Goal: Task Accomplishment & Management: Complete application form

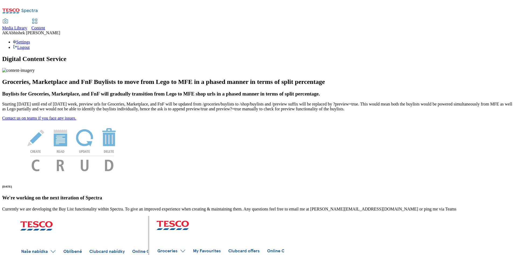
click at [45, 26] on span "Content" at bounding box center [39, 28] width 14 height 5
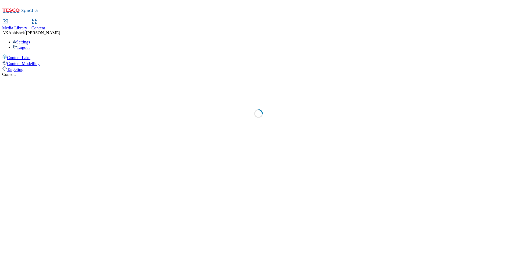
select select "ghs-uk"
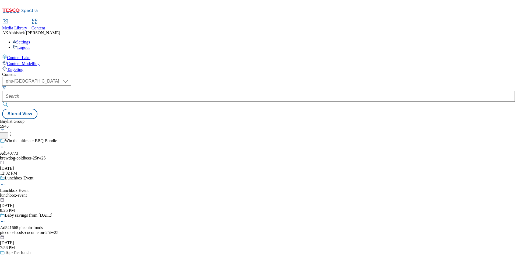
click at [6, 133] on icon at bounding box center [4, 135] width 4 height 4
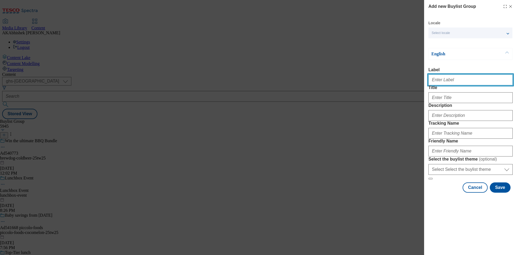
click at [435, 83] on input "Label" at bounding box center [471, 79] width 84 height 11
type input "A"
paste input "Ad541550"
drag, startPoint x: 436, startPoint y: 82, endPoint x: 484, endPoint y: 81, distance: 48.2
click at [484, 81] on input "Ad541550" at bounding box center [471, 79] width 84 height 11
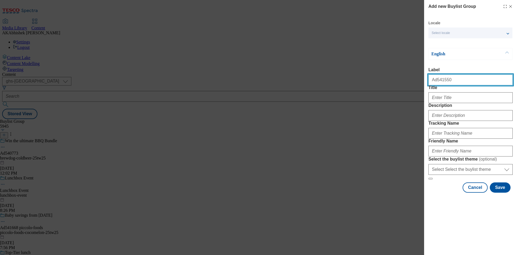
type input "Ad541550"
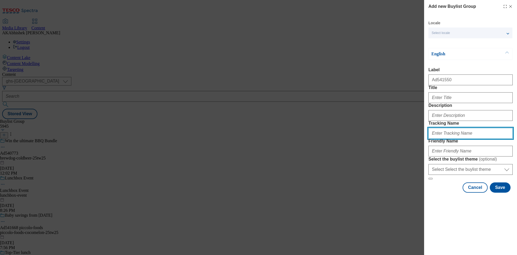
click at [457, 138] on input "Tracking Name" at bounding box center [471, 133] width 84 height 11
paste input "541550"
type input "DH_AD541550"
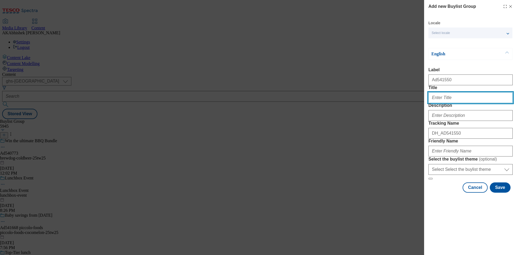
click at [446, 103] on input "Title" at bounding box center [471, 97] width 84 height 11
click at [449, 103] on input "Title" at bounding box center [471, 97] width 84 height 11
paste input "Routines made easy. Try a tray."
type input "Routines made easy. Try a tray."
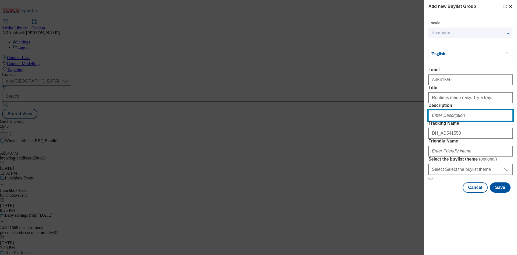
click at [459, 121] on input "Description" at bounding box center [471, 115] width 84 height 11
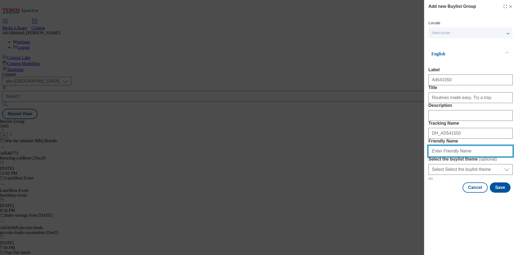
click at [459, 156] on input "Friendly Name" at bounding box center [471, 150] width 84 height 11
paste input "Veetee Rice"
click at [431, 156] on input "Veetee Rice" at bounding box center [471, 150] width 84 height 11
drag, startPoint x: 478, startPoint y: 190, endPoint x: 352, endPoint y: 189, distance: 126.4
click at [352, 189] on div "Add new Buylist Group Locale Select locale English Welsh English Label Ad541550…" at bounding box center [258, 127] width 517 height 255
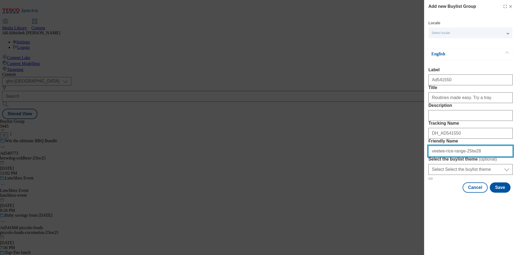
type input "veetee-rice-range-25tw28"
click at [482, 156] on input "veetee-rice-range-25tw28" at bounding box center [471, 150] width 84 height 11
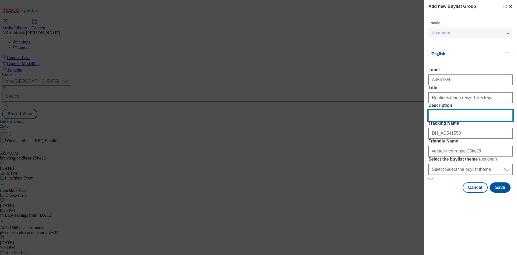
click at [468, 121] on input "Description" at bounding box center [471, 115] width 84 height 11
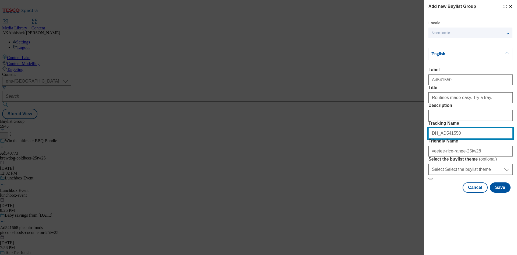
drag, startPoint x: 409, startPoint y: 166, endPoint x: 383, endPoint y: 171, distance: 26.3
click at [383, 171] on div "Add new Buylist Group Locale Select locale English Welsh English Label Ad541550…" at bounding box center [258, 127] width 517 height 255
click at [501, 192] on button "Save" at bounding box center [500, 187] width 21 height 10
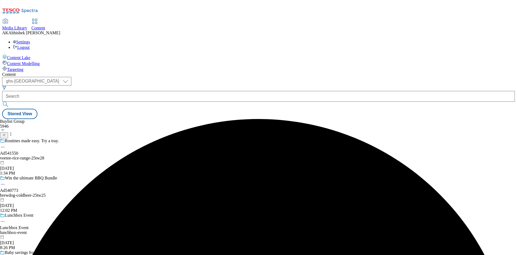
click at [102, 155] on div "veetee-rice-range-25tw28" at bounding box center [51, 157] width 102 height 5
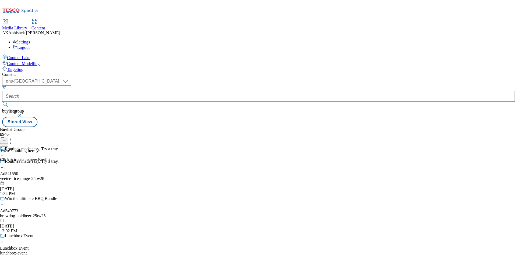
click at [6, 138] on icon at bounding box center [4, 140] width 4 height 4
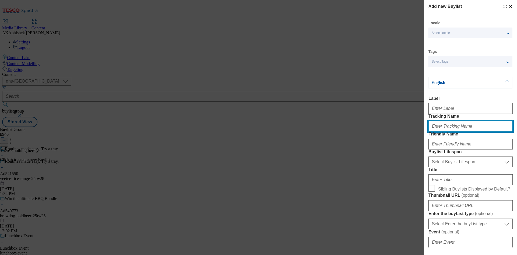
click at [455, 131] on input "Tracking Name" at bounding box center [471, 126] width 84 height 11
paste input "DH_AD541550"
click at [441, 131] on input "DH_AD541550" at bounding box center [471, 126] width 84 height 11
type input "DH_AD541550"
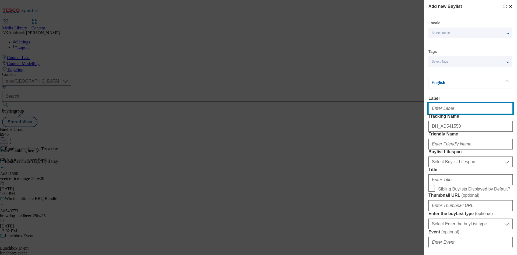
click at [442, 112] on input "Label" at bounding box center [471, 108] width 84 height 11
paste input "541550"
type input "Ad541550"
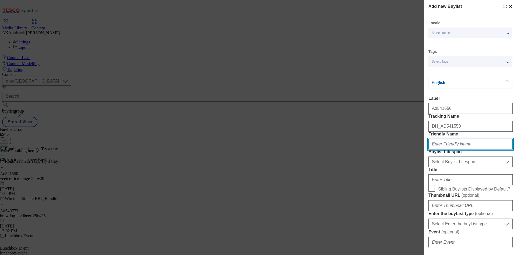
paste input "veetee-rice"
type input "veetee-rice"
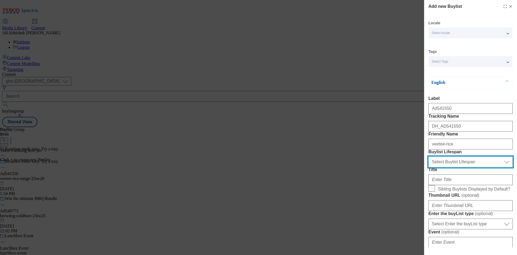
click at [459, 167] on select "Select Buylist Lifespan evergreen seasonal tactical" at bounding box center [471, 161] width 84 height 11
select select "tactical"
click at [429, 167] on select "Select Buylist Lifespan evergreen seasonal tactical" at bounding box center [471, 161] width 84 height 11
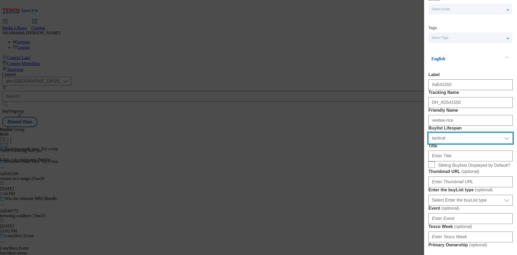
scroll to position [54, 0]
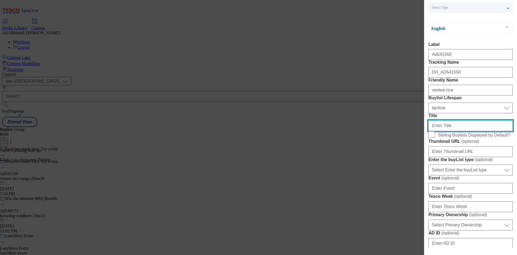
click at [464, 131] on input "Title" at bounding box center [471, 125] width 84 height 11
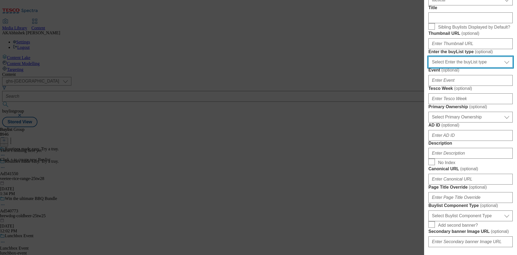
click at [478, 67] on select "Select Enter the buyList type event supplier funded long term >4 weeks supplier…" at bounding box center [471, 62] width 84 height 11
select select "supplier funded short term 1-3 weeks"
click at [429, 67] on select "Select Enter the buyList type event supplier funded long term >4 weeks supplier…" at bounding box center [471, 62] width 84 height 11
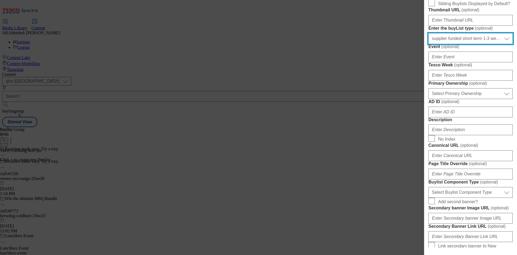
scroll to position [216, 0]
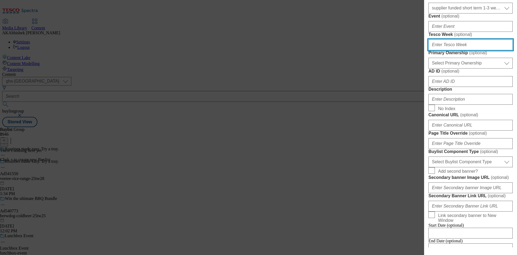
click at [456, 50] on input "Tesco Week ( optional )" at bounding box center [471, 44] width 84 height 11
type input "28"
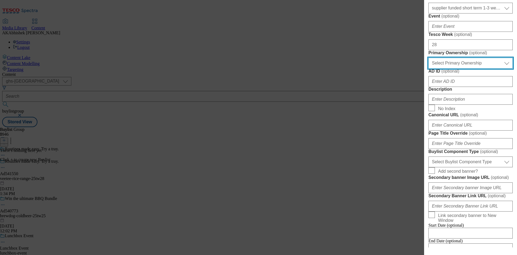
click at [471, 68] on select "Select Primary Ownership tesco dunnhumby" at bounding box center [471, 63] width 84 height 11
select select "dunnhumby"
click at [429, 68] on select "Select Primary Ownership tesco dunnhumby" at bounding box center [471, 63] width 84 height 11
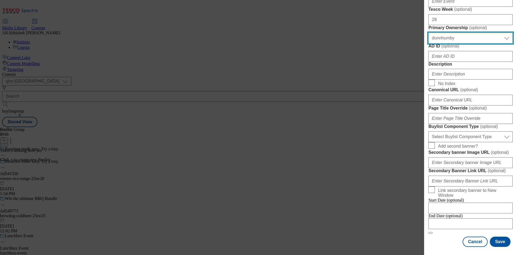
scroll to position [269, 0]
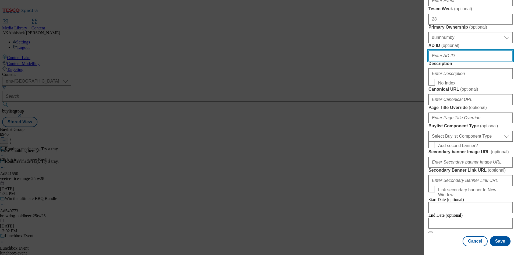
click at [456, 61] on input "AD ID ( optional )" at bounding box center [471, 55] width 84 height 11
paste input "541550"
type input "541550"
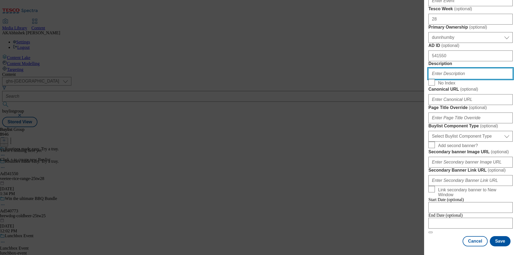
click at [455, 79] on input "Description" at bounding box center [471, 73] width 84 height 11
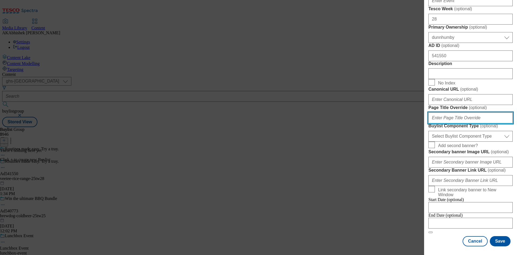
click at [449, 123] on input "Page Title Override ( optional )" at bounding box center [471, 117] width 84 height 11
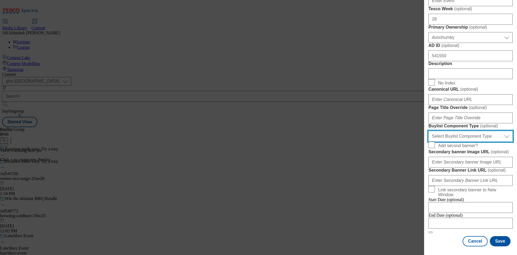
click at [482, 141] on select "Select Buylist Component Type Banner Competition Header Meal" at bounding box center [471, 136] width 84 height 11
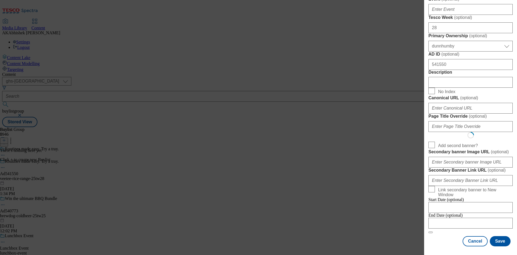
select select "Banner"
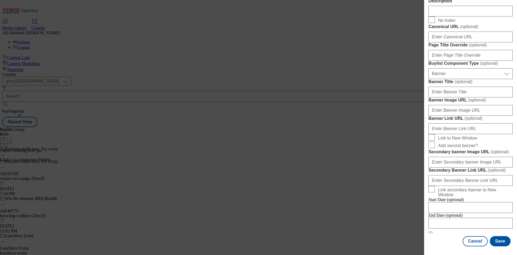
scroll to position [534, 0]
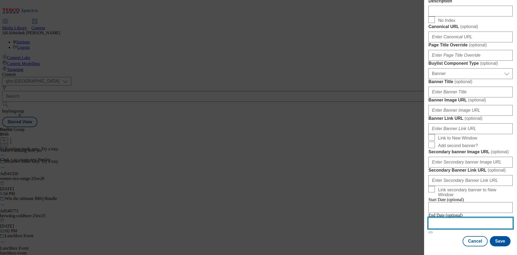
click at [475, 218] on input "Modal" at bounding box center [471, 222] width 84 height 11
select select "2025"
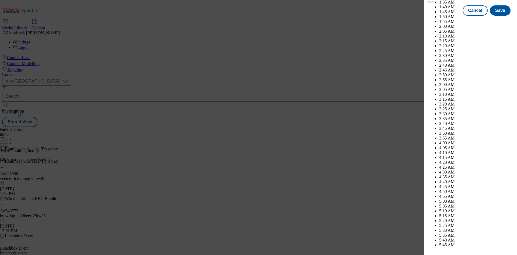
scroll to position [1620, 0]
select select "November"
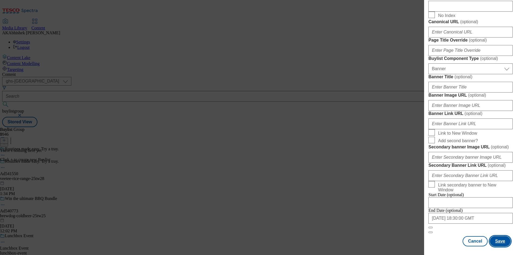
click at [498, 241] on button "Save" at bounding box center [500, 241] width 21 height 10
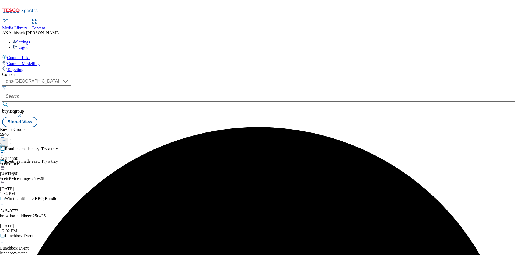
click at [19, 161] on div "veetee-rice" at bounding box center [9, 163] width 19 height 5
click at [8, 137] on button at bounding box center [4, 140] width 8 height 6
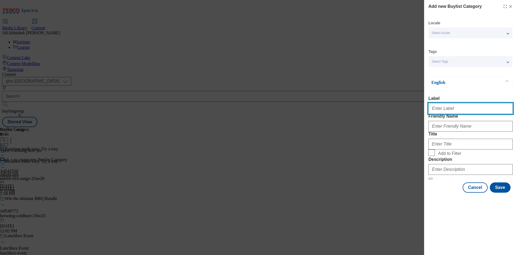
click at [461, 114] on input "Label" at bounding box center [471, 108] width 84 height 11
paste input "541550"
click at [431, 111] on input "541550" at bounding box center [471, 108] width 84 height 11
type input "Ad541550"
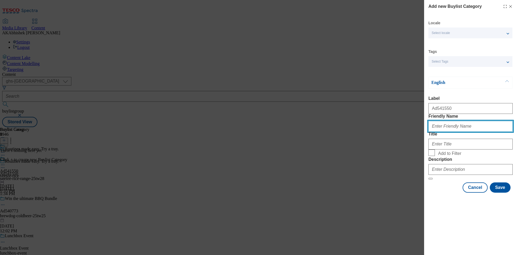
paste input "veetee-rice-range"
click at [449, 131] on input "veetee-rice-range" at bounding box center [471, 126] width 84 height 11
type input "veetee-rice-range"
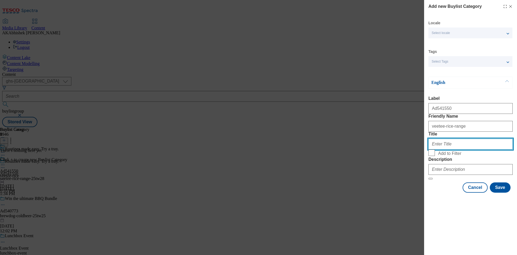
click at [449, 149] on input "Title" at bounding box center [471, 143] width 84 height 11
paste input "Veetee Rice Limited"
type input "Veetee Rice Limited"
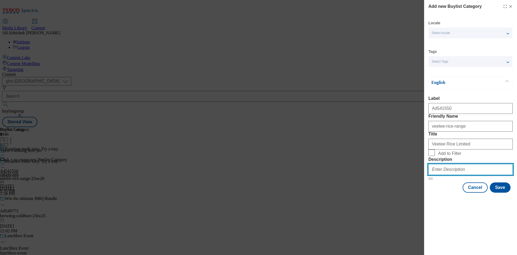
click at [447, 175] on input "Description" at bounding box center [471, 169] width 84 height 11
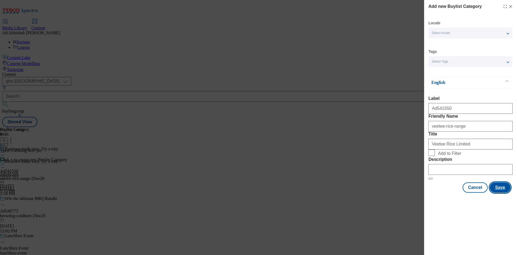
click at [502, 192] on button "Save" at bounding box center [500, 187] width 21 height 10
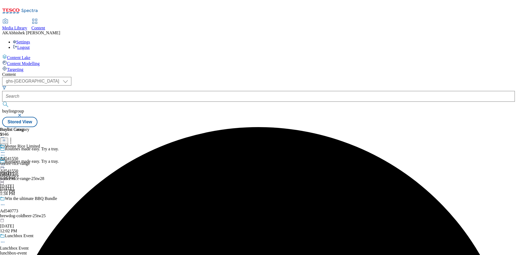
click at [40, 144] on div "Veetee Rice Limited Ad541550 veetee-rice-range Aug 13, 2025 1:35 PM" at bounding box center [20, 162] width 40 height 37
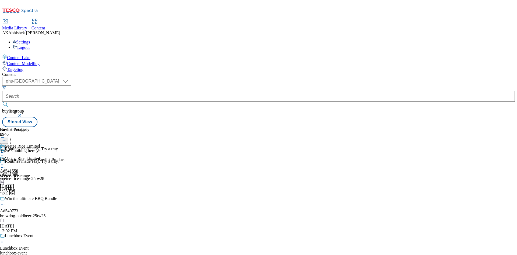
click at [6, 138] on icon at bounding box center [4, 140] width 4 height 4
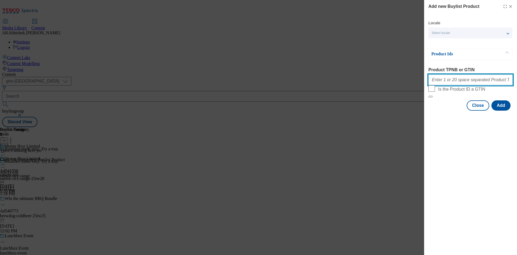
click at [449, 82] on input "Product TPNB or GTIN" at bounding box center [471, 79] width 84 height 11
paste input "89456252 89255173 89973820 90507422"
type input "89456252 89255173 89973820 90507422"
click at [506, 110] on button "Add" at bounding box center [501, 105] width 19 height 10
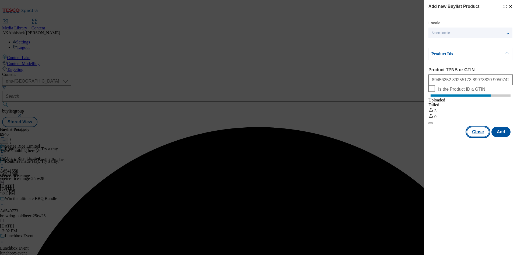
click at [480, 137] on button "Close" at bounding box center [478, 132] width 23 height 10
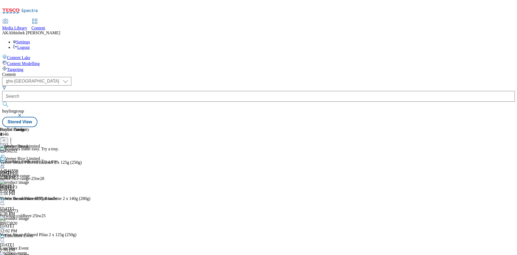
click at [5, 162] on icon at bounding box center [2, 164] width 5 height 5
click at [29, 199] on span "Preview" at bounding box center [23, 201] width 13 height 4
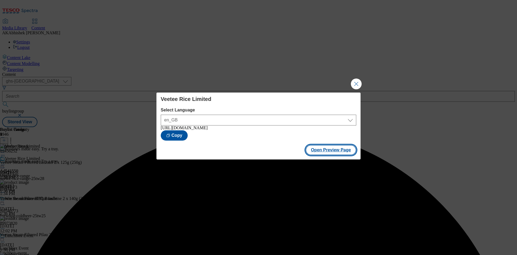
click at [333, 153] on button "Open Preview Page" at bounding box center [331, 150] width 51 height 10
click at [353, 81] on button "Close Modal" at bounding box center [356, 83] width 11 height 11
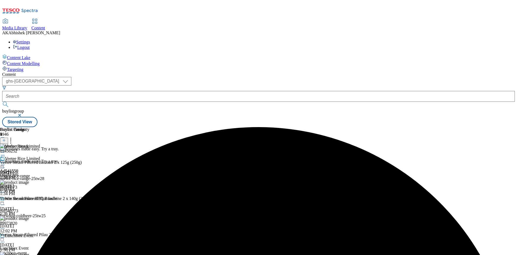
click at [5, 162] on icon at bounding box center [2, 164] width 5 height 5
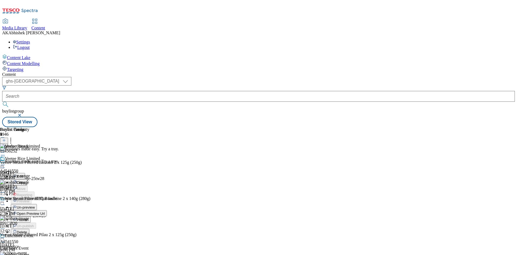
click at [47, 163] on div "Edit Copy Move Reporting Preview Un-preview Open Preview Url Publish Un-publish…" at bounding box center [23, 210] width 47 height 108
click at [5, 165] on icon at bounding box center [2, 167] width 5 height 5
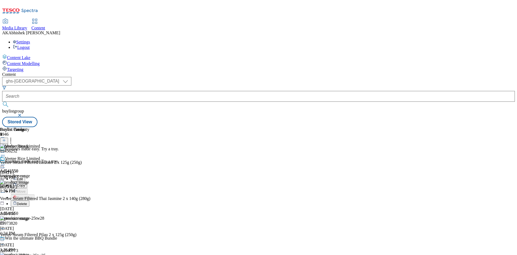
click at [23, 177] on span "Edit" at bounding box center [20, 179] width 6 height 4
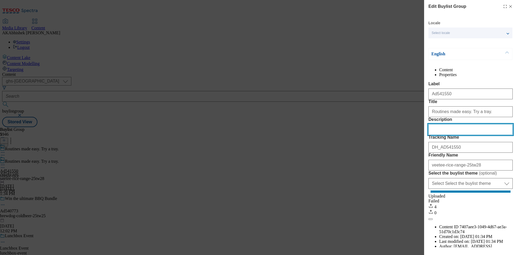
click at [461, 135] on input "Description" at bounding box center [471, 129] width 84 height 11
paste input "Veetee Heat & Eat Basmati Rice Pot 2 X 125G"
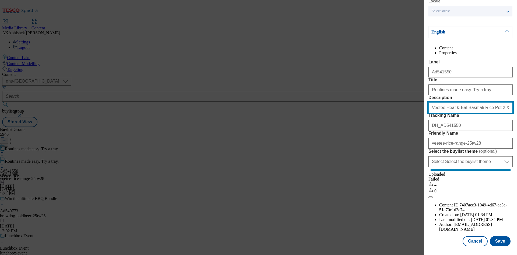
scroll to position [40, 0]
type input "Veetee Heat & Eat Basmati Rice Pot 2 X 125G"
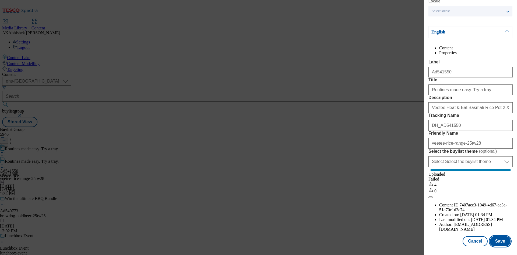
click at [499, 242] on button "Save" at bounding box center [500, 241] width 21 height 10
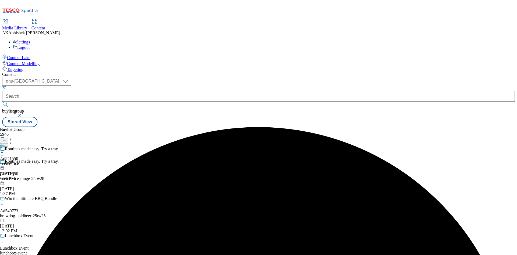
click at [5, 150] on icon at bounding box center [2, 152] width 5 height 5
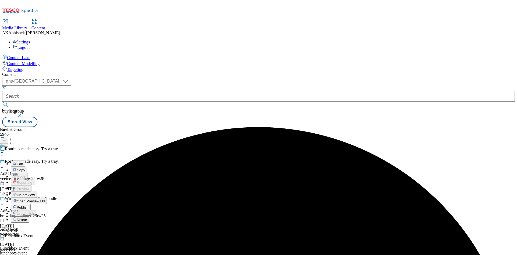
click at [23, 162] on span "Edit" at bounding box center [20, 164] width 6 height 4
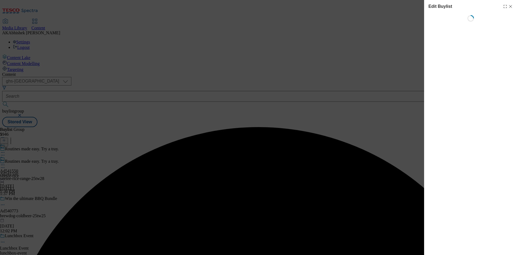
select select "tactical"
select select "supplier funded short term 1-3 weeks"
select select "dunnhumby"
select select "Banner"
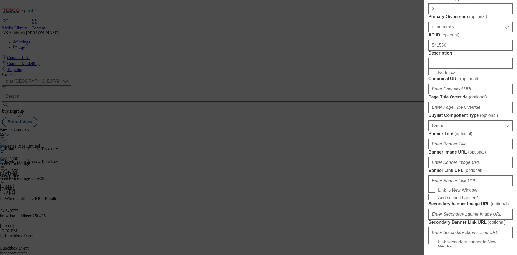
scroll to position [269, 0]
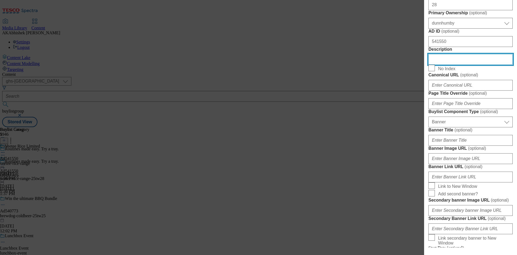
click at [453, 65] on input "Description" at bounding box center [471, 59] width 84 height 11
paste input "Veetee Heat & Eat Basmati Rice Pot 2 X 125G"
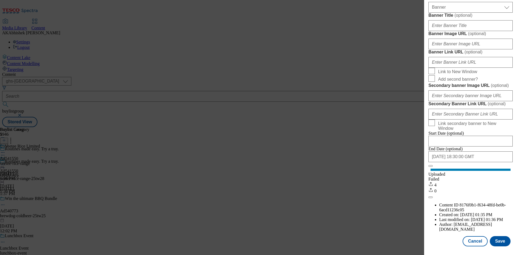
scroll to position [577, 0]
type input "Veetee Heat & Eat Basmati Rice Pot 2 X 125G"
click at [499, 240] on button "Save" at bounding box center [500, 241] width 21 height 10
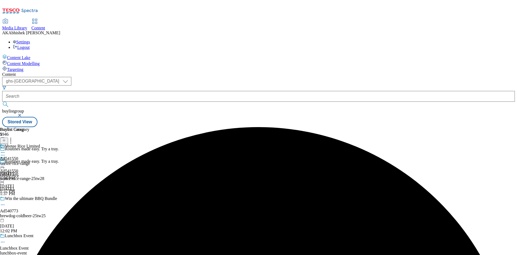
click at [5, 150] on icon at bounding box center [2, 152] width 5 height 5
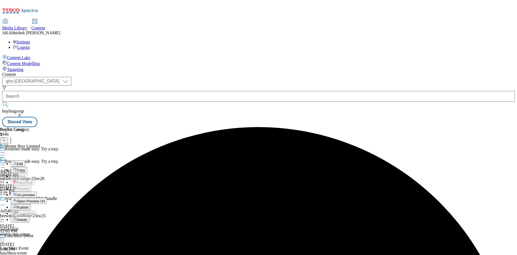
click at [23, 162] on span "Edit" at bounding box center [20, 164] width 6 height 4
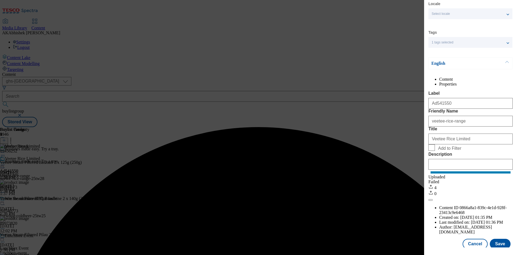
scroll to position [30, 0]
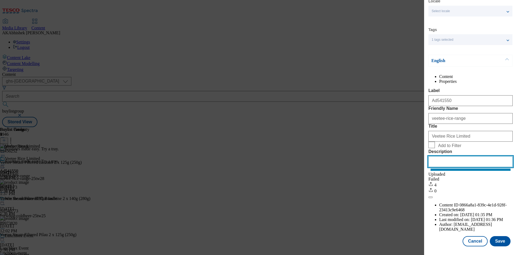
click at [447, 167] on input "Description" at bounding box center [471, 161] width 84 height 11
paste input "Veetee Heat & Eat Basmati Rice Pot 2 X 125G"
type input "aVeetee Heat & Eat Basmati Rice Pot 2 X 125G"
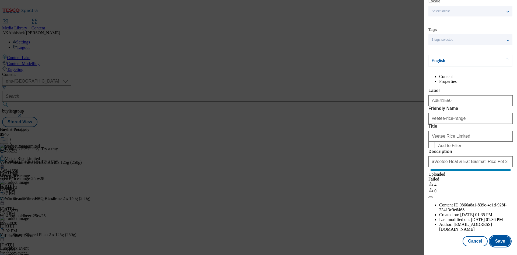
click at [499, 243] on button "Save" at bounding box center [500, 241] width 21 height 10
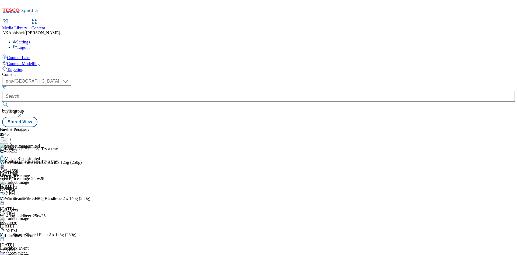
click at [5, 162] on icon at bounding box center [2, 164] width 5 height 5
click at [29, 199] on span "Preview" at bounding box center [23, 201] width 13 height 4
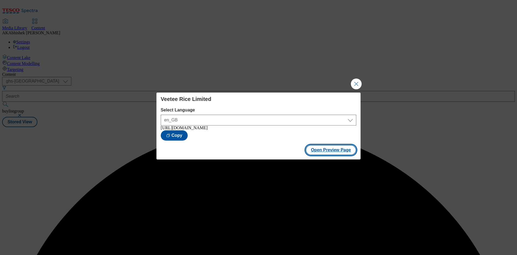
click at [324, 152] on button "Open Preview Page" at bounding box center [331, 150] width 51 height 10
